Goal: Task Accomplishment & Management: Use online tool/utility

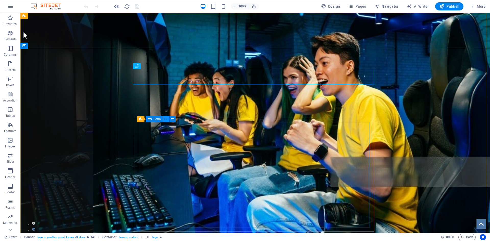
click at [165, 120] on icon at bounding box center [165, 119] width 3 height 5
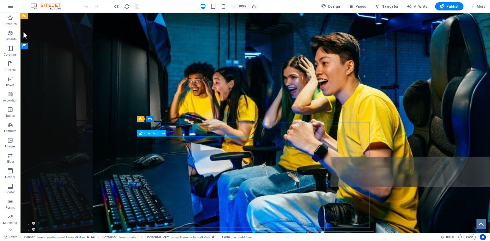
click at [152, 134] on span "Checkbox" at bounding box center [151, 133] width 14 height 3
click at [164, 133] on icon at bounding box center [163, 133] width 3 height 5
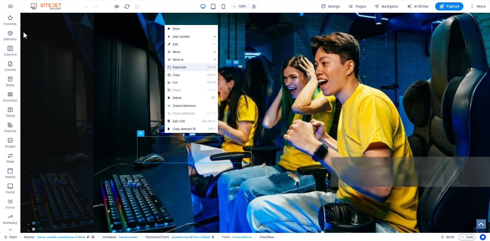
click at [184, 66] on link "Ctrl D Duplicate" at bounding box center [181, 67] width 34 height 8
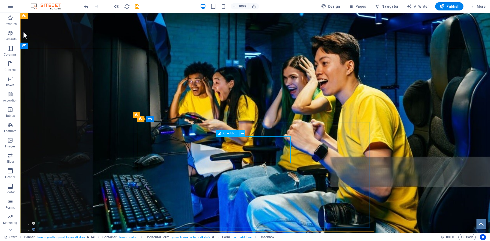
click at [243, 133] on icon at bounding box center [242, 133] width 3 height 5
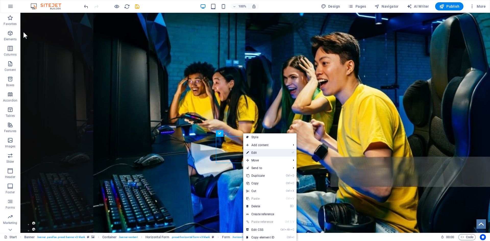
click at [259, 151] on link "⏎ Edit" at bounding box center [260, 153] width 34 height 8
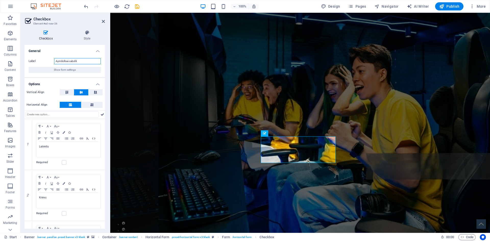
click at [82, 61] on input "Apmācības valodā" at bounding box center [77, 61] width 47 height 6
type input "Rīcība"
drag, startPoint x: 58, startPoint y: 148, endPoint x: 36, endPoint y: 147, distance: 21.7
click at [37, 147] on div "Latviešu" at bounding box center [68, 149] width 64 height 15
click at [58, 198] on p "Krievu" at bounding box center [68, 197] width 59 height 5
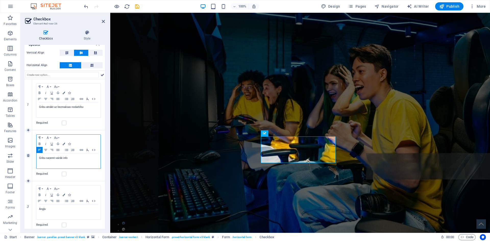
scroll to position [43, 0]
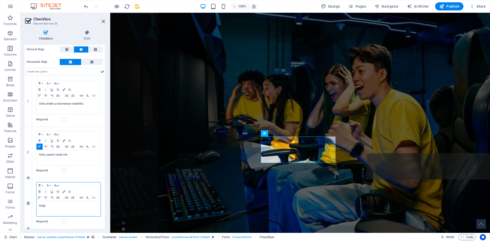
click at [51, 205] on p "Angļu" at bounding box center [68, 205] width 59 height 5
click at [107, 89] on div "Checkbox Style General Label Rīcība Show form settings Options Vertical Align H…" at bounding box center [64, 129] width 88 height 207
click at [103, 21] on icon at bounding box center [103, 21] width 3 height 4
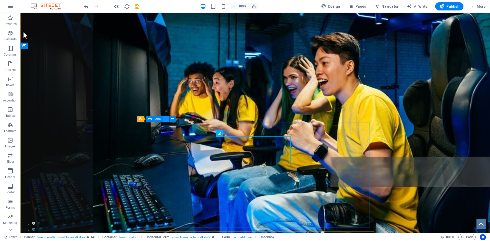
click at [167, 119] on icon at bounding box center [165, 119] width 3 height 5
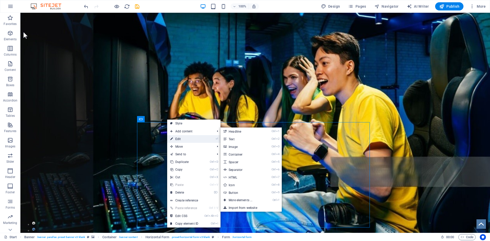
click at [183, 138] on link "⏎ Edit" at bounding box center [184, 139] width 34 height 8
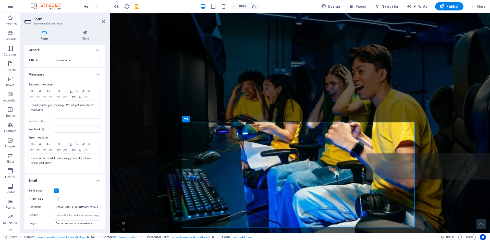
scroll to position [0, 0]
click at [47, 110] on p "Thank you for your message. We will get in touch with you soon!" at bounding box center [64, 108] width 67 height 9
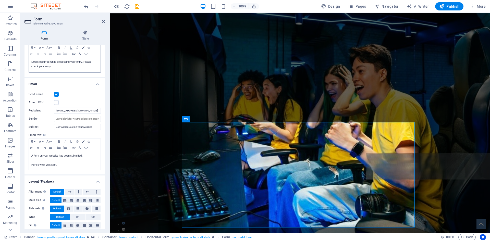
scroll to position [102, 0]
click at [84, 155] on p "A form on your website has been submitted." at bounding box center [64, 154] width 67 height 5
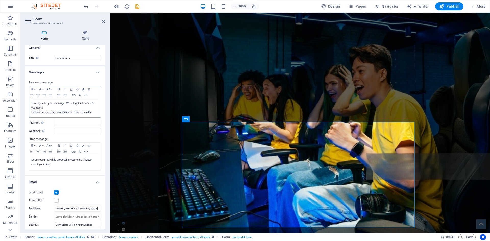
scroll to position [0, 0]
click at [103, 21] on icon at bounding box center [103, 21] width 3 height 4
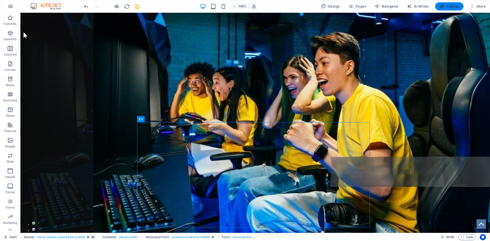
click at [452, 5] on span "Publish" at bounding box center [449, 6] width 20 height 5
